Goal: Navigation & Orientation: Find specific page/section

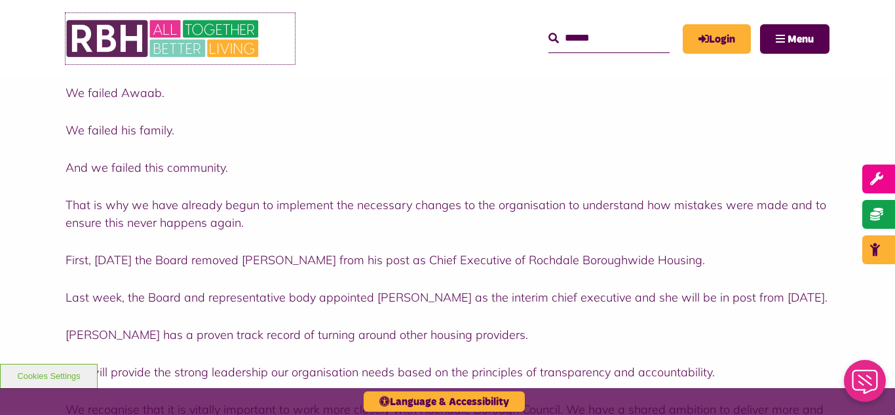
click at [184, 47] on img at bounding box center [163, 38] width 196 height 51
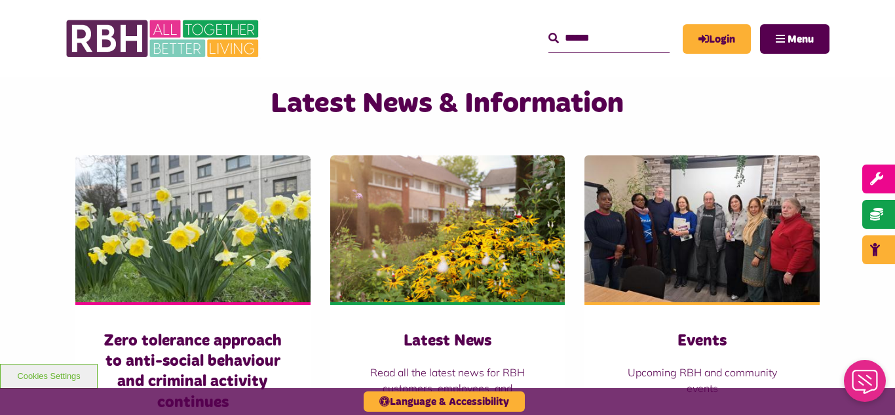
scroll to position [864, 0]
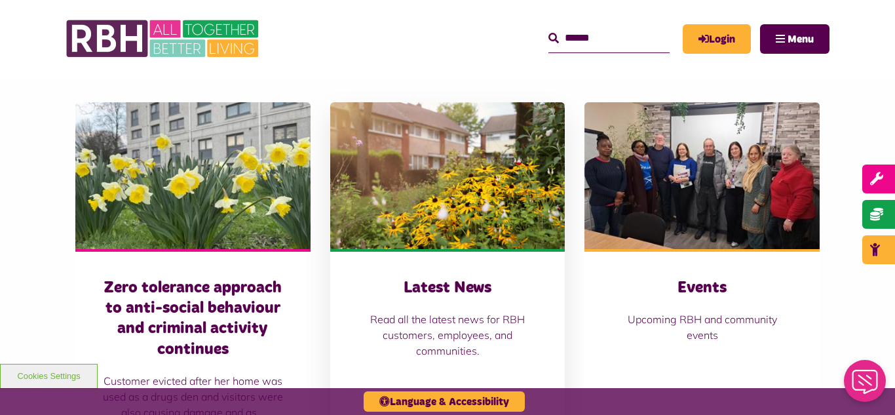
click at [464, 162] on img at bounding box center [447, 175] width 235 height 147
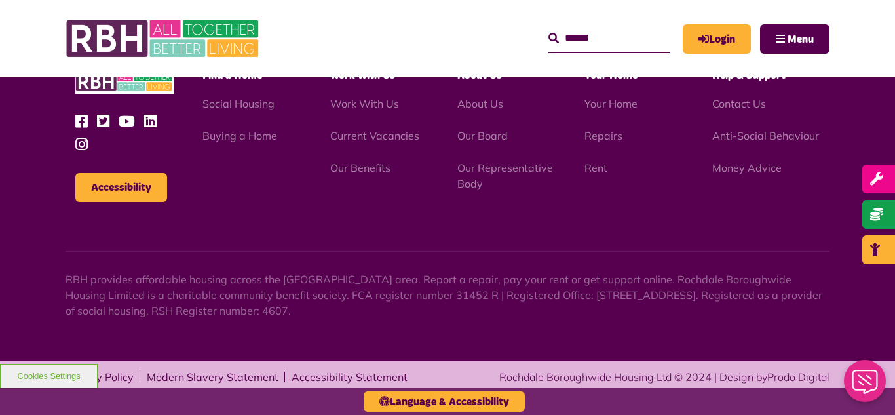
scroll to position [1426, 0]
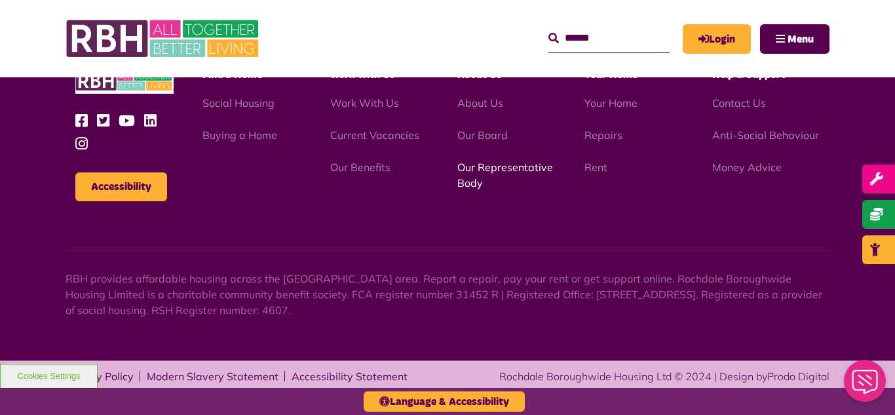
click at [485, 172] on link "Our Representative Body" at bounding box center [505, 174] width 96 height 29
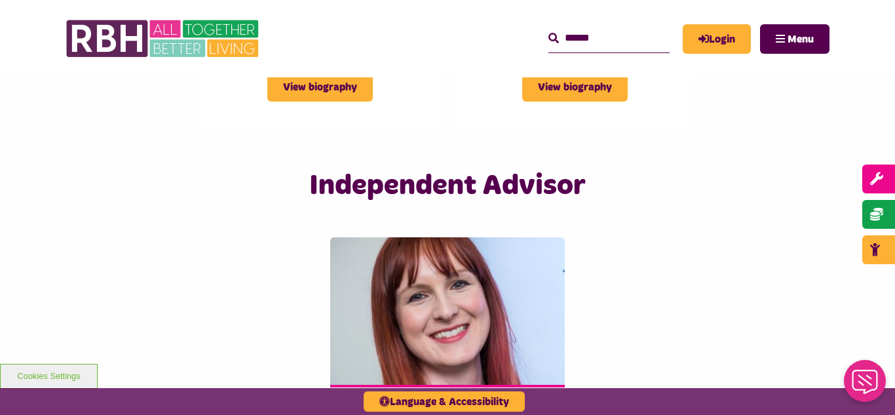
scroll to position [3091, 0]
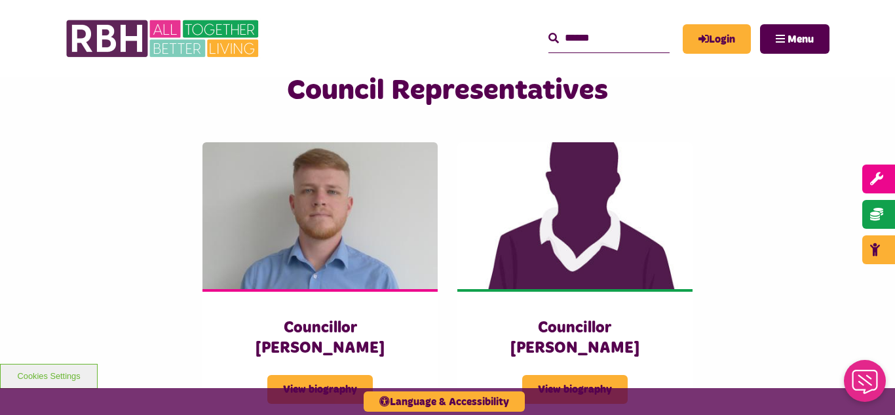
scroll to position [2751, 0]
